Goal: Transaction & Acquisition: Purchase product/service

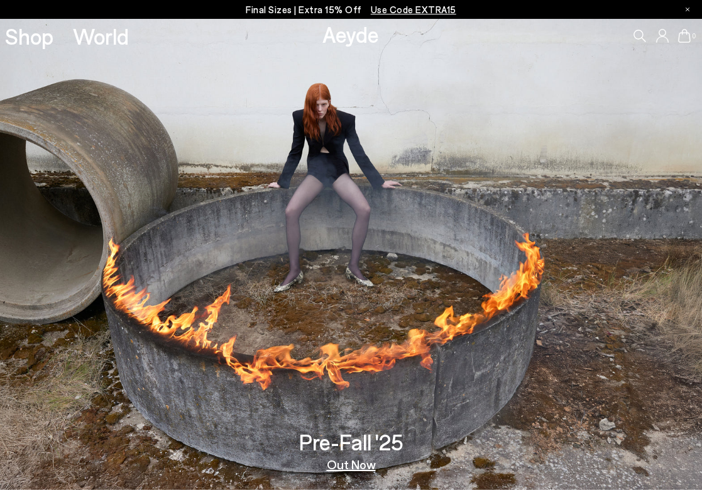
click at [47, 35] on link "Shop" at bounding box center [29, 36] width 48 height 22
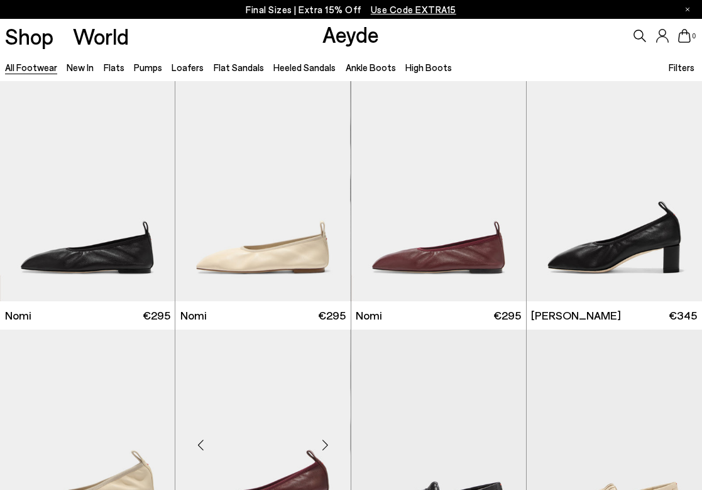
scroll to position [640, 0]
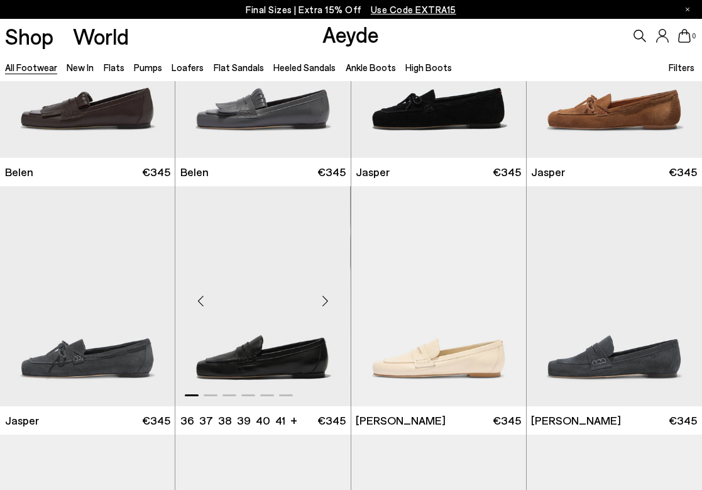
click at [324, 304] on div "Next slide" at bounding box center [326, 301] width 38 height 38
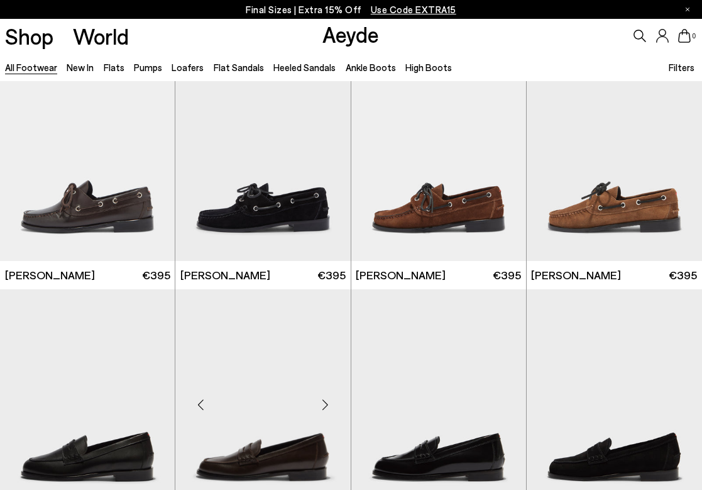
scroll to position [1334, 0]
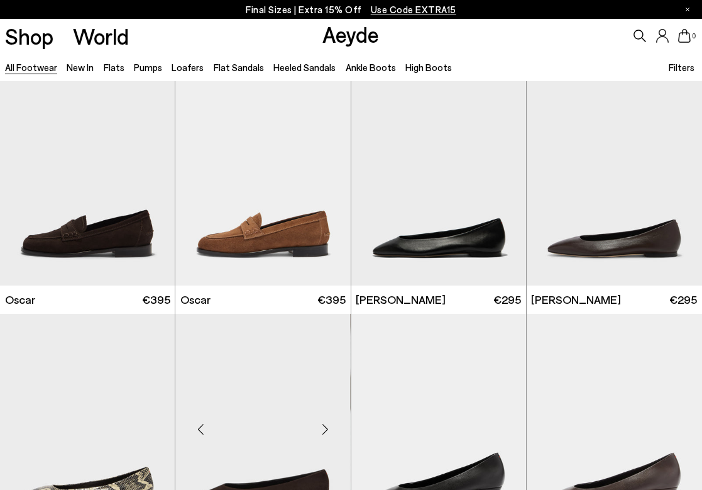
scroll to position [2188, 0]
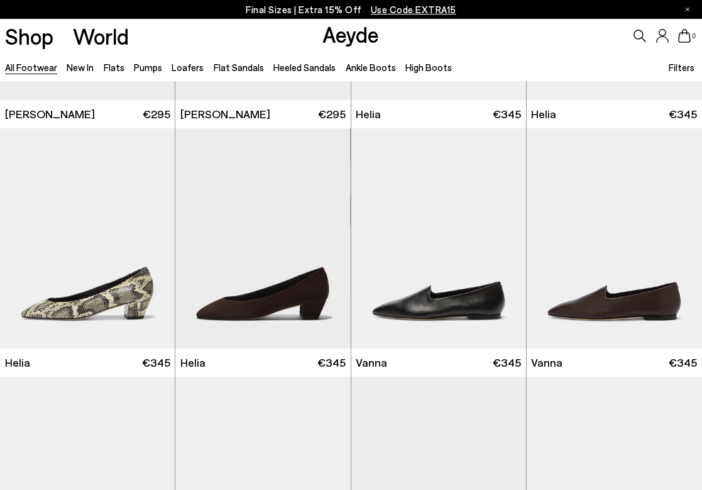
click at [316, 75] on li "Heeled Sandals" at bounding box center [304, 67] width 62 height 16
click at [315, 72] on link "Heeled Sandals" at bounding box center [304, 67] width 62 height 11
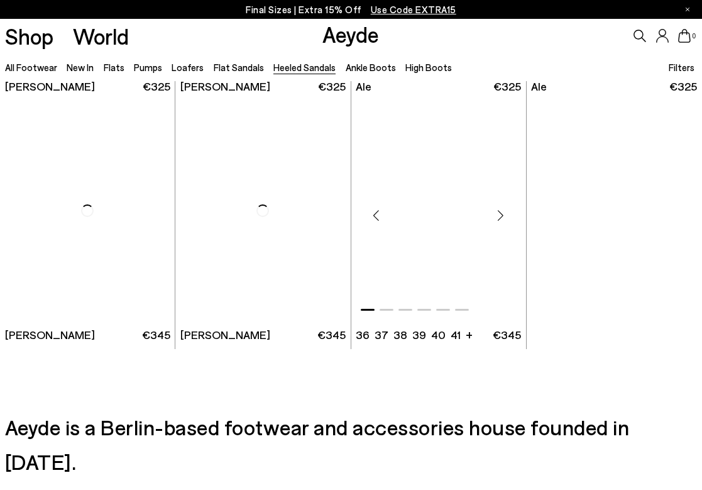
scroll to position [2244, 0]
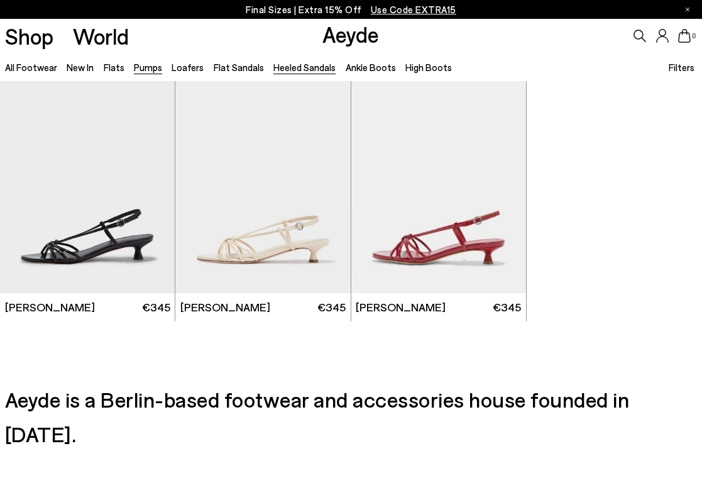
click at [153, 67] on link "Pumps" at bounding box center [148, 67] width 28 height 11
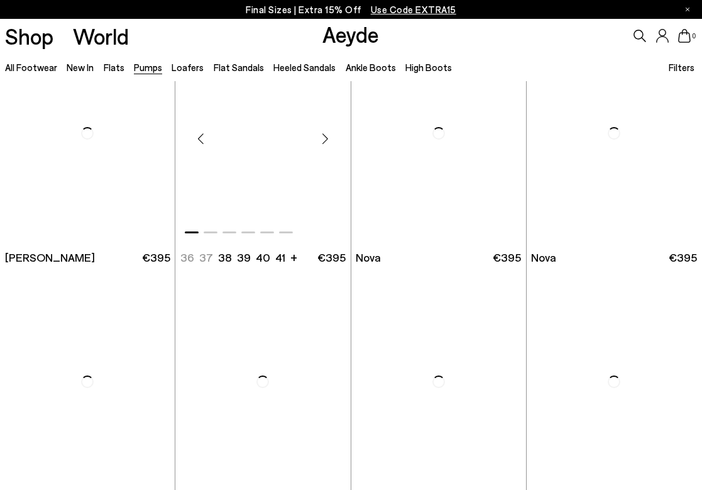
scroll to position [3301, 0]
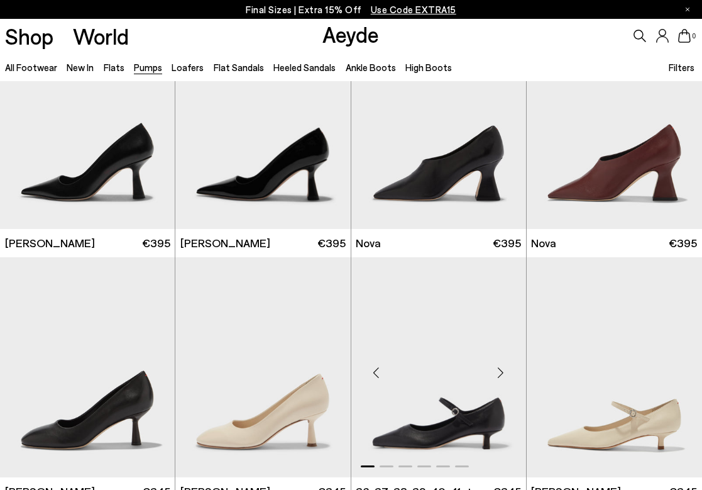
click at [420, 380] on img "1 / 6" at bounding box center [438, 367] width 175 height 220
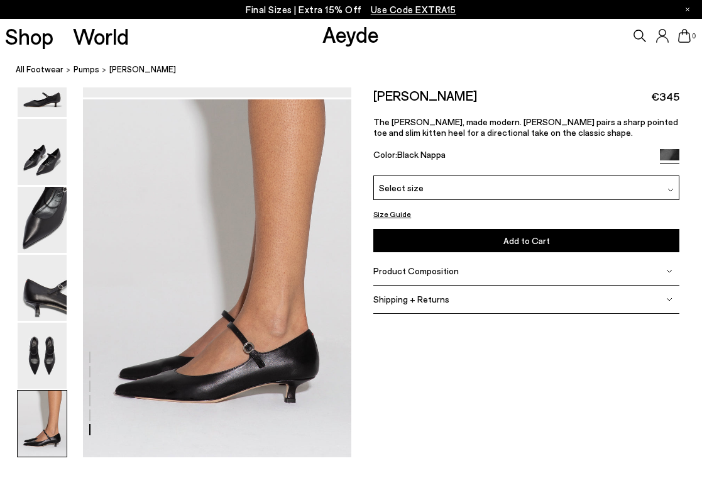
scroll to position [1903, 0]
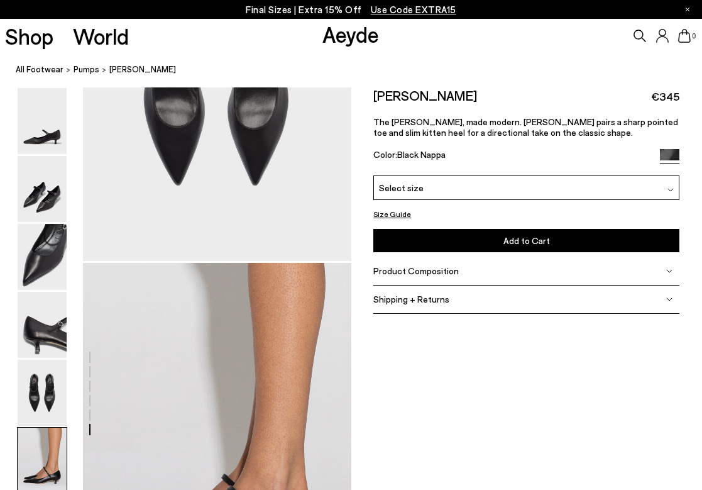
scroll to position [1306, 0]
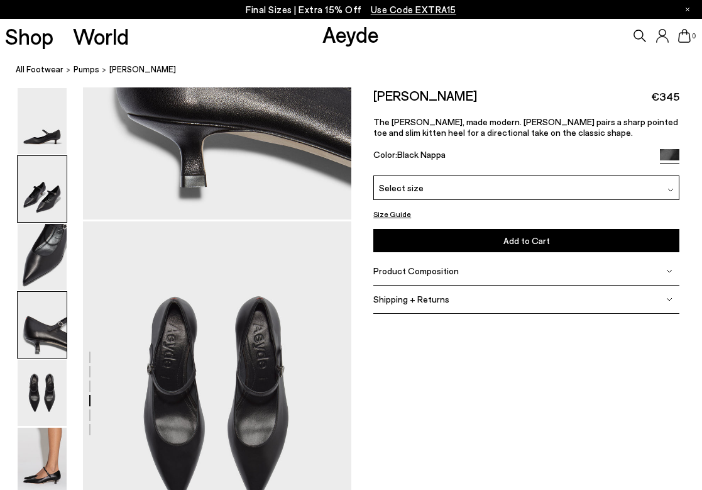
click at [46, 195] on img at bounding box center [42, 189] width 49 height 66
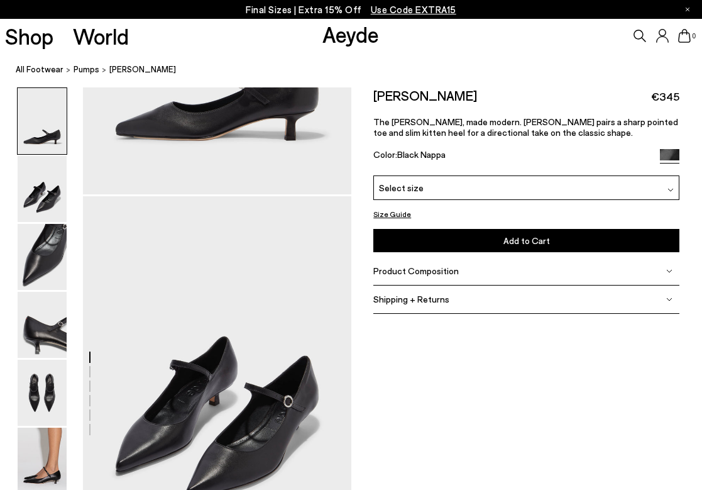
scroll to position [380, 0]
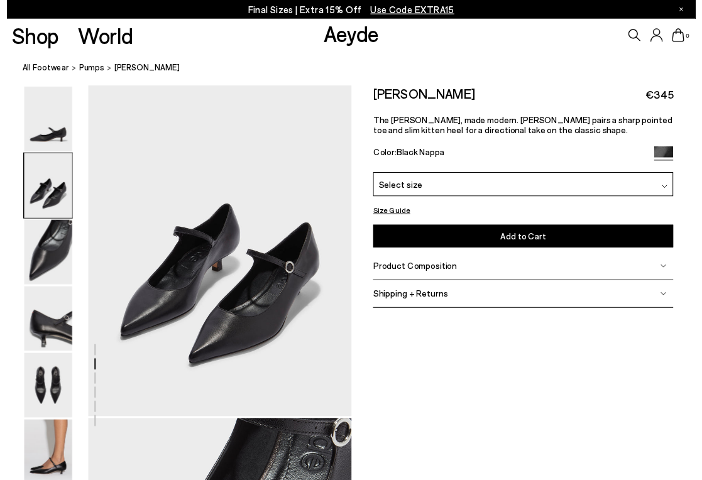
scroll to position [346, 0]
